Goal: Information Seeking & Learning: Find contact information

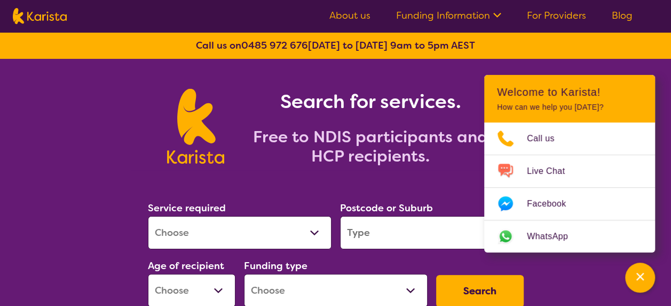
click at [284, 179] on section "Service required Allied Health Assistant Assessment ([MEDICAL_DATA] or [MEDICAL…" at bounding box center [336, 257] width 410 height 174
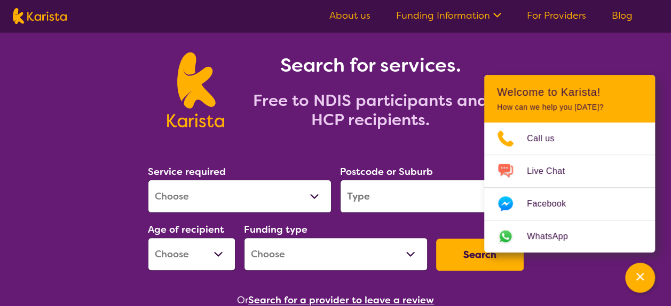
scroll to position [53, 0]
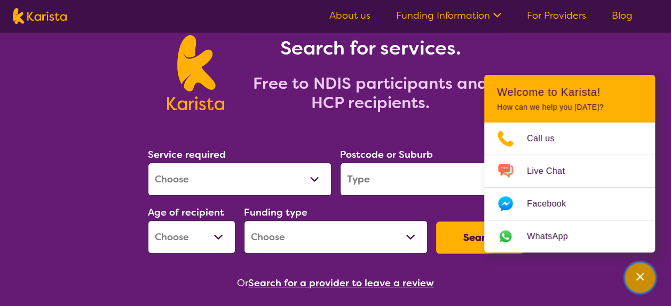
click at [638, 271] on icon "Channel Menu" at bounding box center [640, 276] width 11 height 11
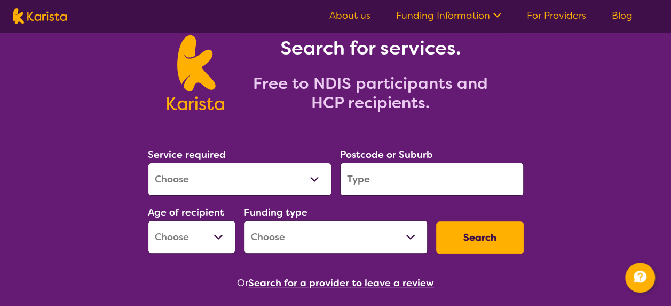
click at [316, 177] on select "Allied Health Assistant Assessment ([MEDICAL_DATA] or [MEDICAL_DATA]) Behaviour…" at bounding box center [240, 178] width 184 height 33
select select "NDIS Support Coordination"
click at [148, 162] on select "Allied Health Assistant Assessment ([MEDICAL_DATA] or [MEDICAL_DATA]) Behaviour…" at bounding box center [240, 178] width 184 height 33
click at [380, 179] on input "search" at bounding box center [432, 178] width 184 height 33
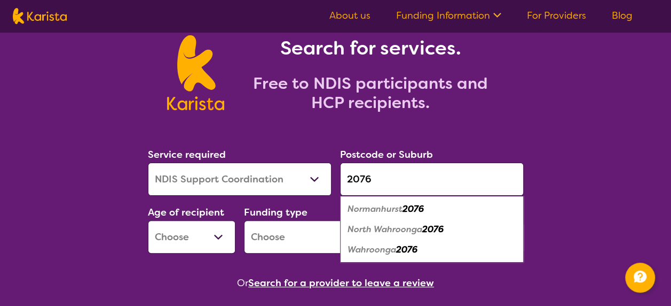
type input "2076"
click at [381, 210] on em "Normanhurst" at bounding box center [375, 208] width 55 height 11
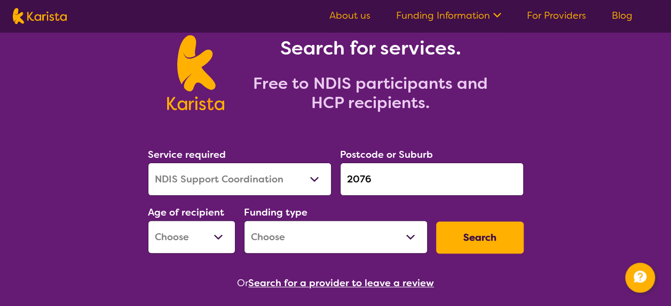
click at [222, 237] on select "Early Childhood - 0 to 9 Child - 10 to 11 Adolescent - 12 to 17 Adult - 18 to 6…" at bounding box center [192, 236] width 88 height 33
select select "AD"
click at [148, 220] on select "Early Childhood - 0 to 9 Child - 10 to 11 Adolescent - 12 to 17 Adult - 18 to 6…" at bounding box center [192, 236] width 88 height 33
click at [411, 234] on select "Home Care Package (HCP) National Disability Insurance Scheme (NDIS) I don't know" at bounding box center [336, 236] width 184 height 33
select select "NDIS"
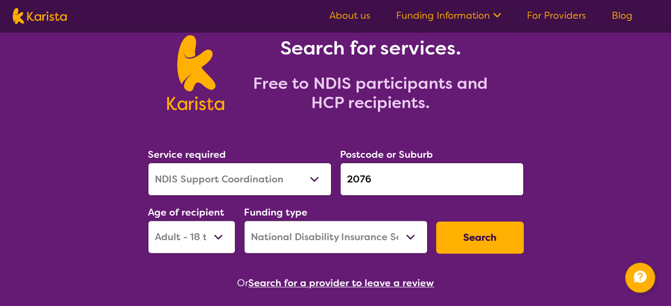
click at [244, 220] on select "Home Care Package (HCP) National Disability Insurance Scheme (NDIS) I don't know" at bounding box center [336, 236] width 184 height 33
click at [481, 235] on button "Search" at bounding box center [480, 237] width 88 height 32
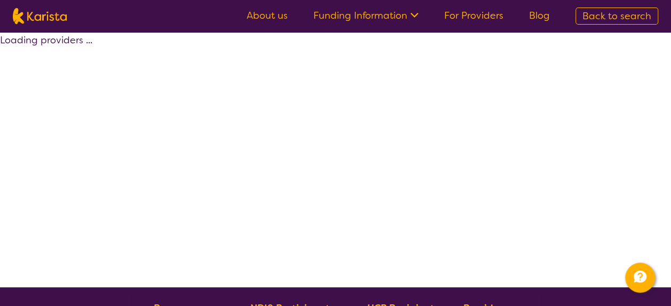
select select "by_score"
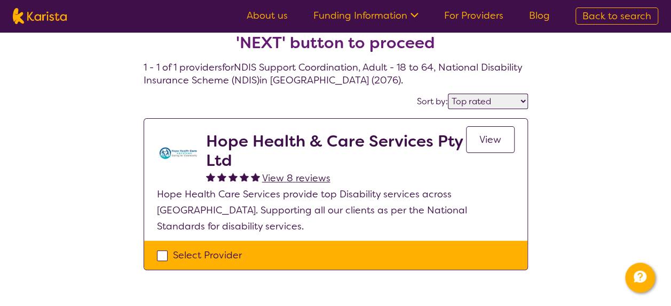
scroll to position [53, 0]
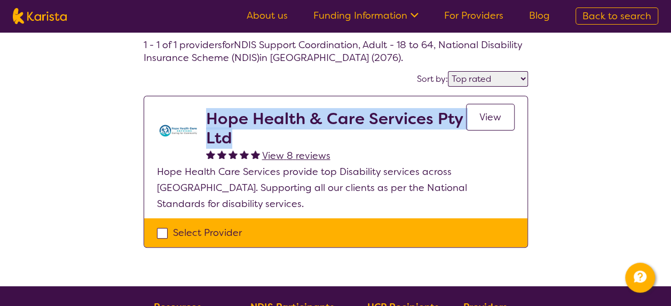
drag, startPoint x: 215, startPoint y: 135, endPoint x: 209, endPoint y: 116, distance: 18.9
click at [209, 116] on h2 "Hope Health & Care Services Pty Ltd" at bounding box center [336, 128] width 260 height 38
drag, startPoint x: 209, startPoint y: 116, endPoint x: 255, endPoint y: 119, distance: 45.5
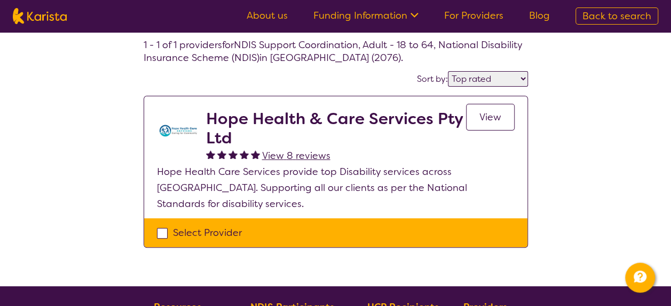
drag, startPoint x: 255, startPoint y: 119, endPoint x: 576, endPoint y: 189, distance: 329.2
click at [576, 189] on div "Select one or more providers and click the 'NEXT' button to proceed 1 - 1 of 1 …" at bounding box center [335, 132] width 671 height 307
drag, startPoint x: 160, startPoint y: 215, endPoint x: 184, endPoint y: 216, distance: 23.6
click at [160, 224] on div "Select Provider" at bounding box center [336, 232] width 358 height 16
checkbox input "true"
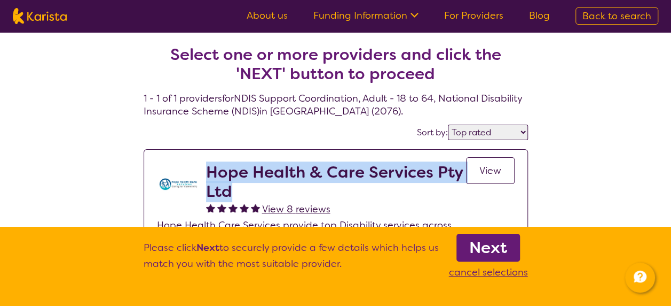
drag, startPoint x: 269, startPoint y: 184, endPoint x: 206, endPoint y: 170, distance: 64.5
click at [206, 170] on h2 "Hope Health & Care Services Pty Ltd" at bounding box center [336, 181] width 260 height 38
drag, startPoint x: 206, startPoint y: 170, endPoint x: 246, endPoint y: 175, distance: 40.4
copy h2 "Hope Health & Care Services Pty Ltd"
